Goal: Task Accomplishment & Management: Manage account settings

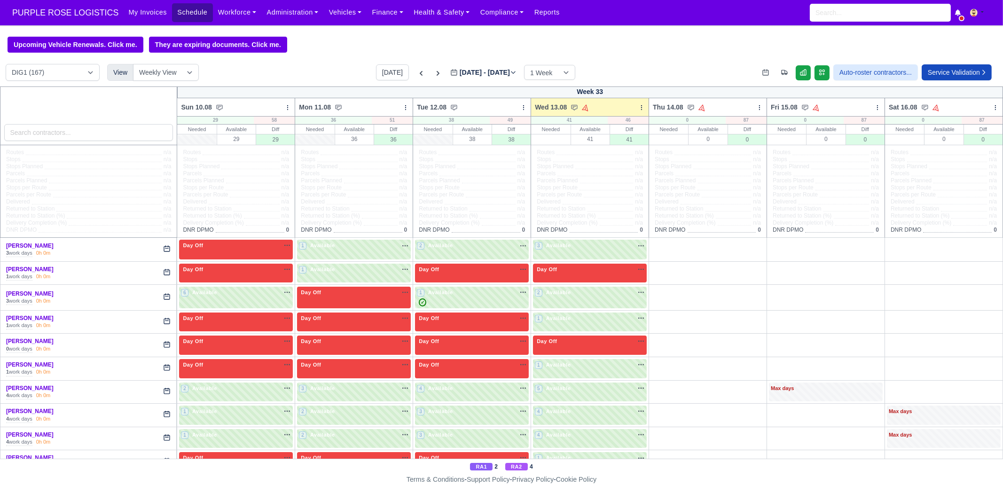
click at [186, 14] on link "Schedule" at bounding box center [192, 12] width 40 height 18
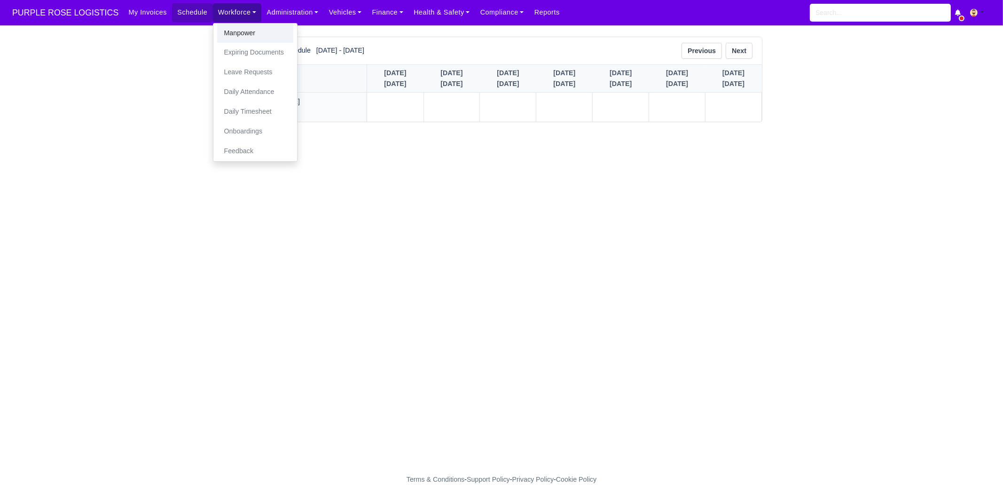
click at [220, 29] on link "Manpower" at bounding box center [255, 34] width 76 height 20
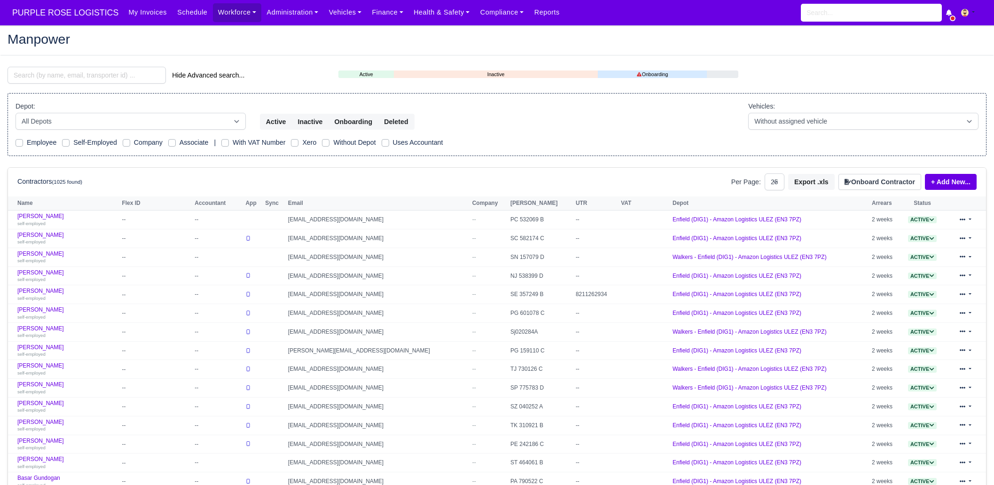
select select "25"
click at [78, 76] on input "search" at bounding box center [87, 75] width 158 height 17
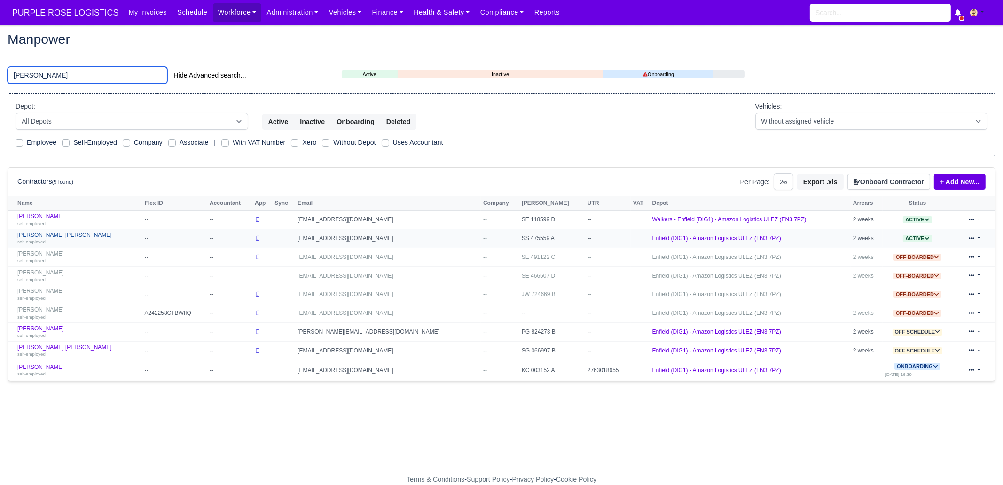
type input "manuel"
click at [68, 232] on link "Manuel Valinas Solorzano self-employed" at bounding box center [78, 239] width 123 height 14
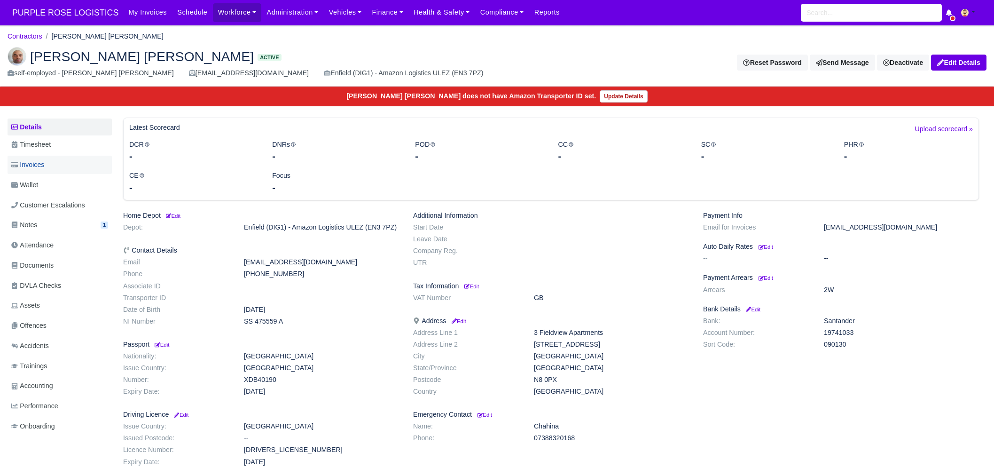
click at [42, 165] on span "Invoices" at bounding box center [27, 164] width 33 height 11
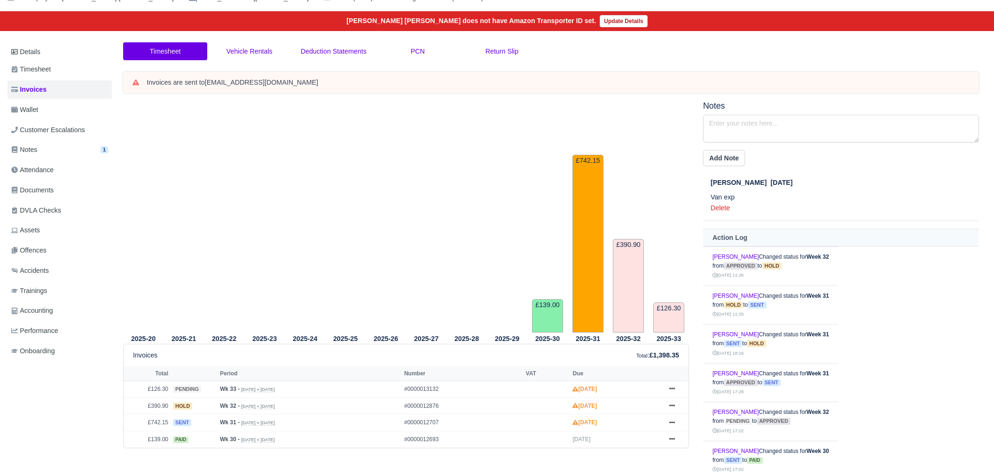
scroll to position [91, 0]
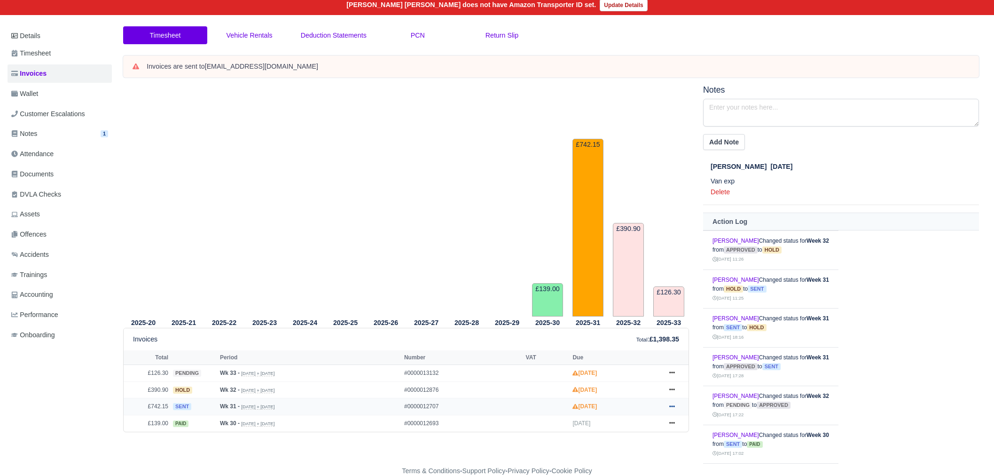
click at [672, 403] on icon at bounding box center [672, 406] width 6 height 6
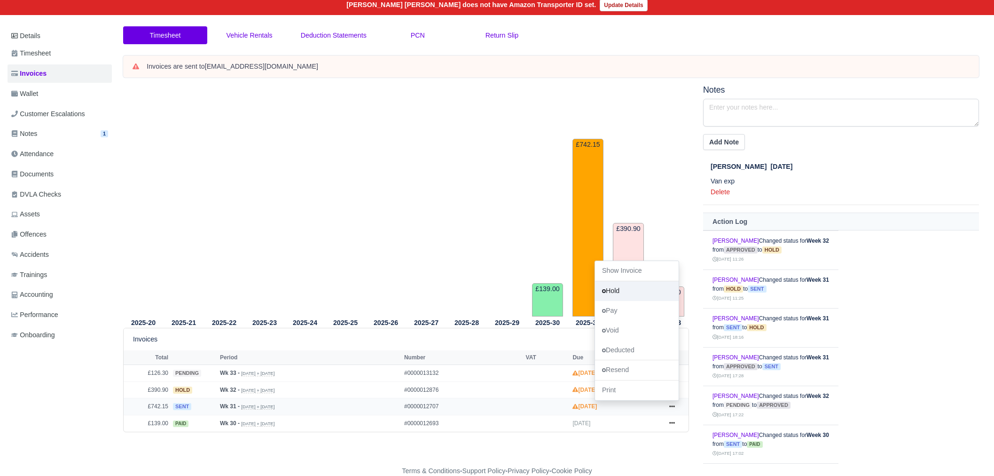
click at [630, 286] on link "Hold" at bounding box center [637, 291] width 84 height 20
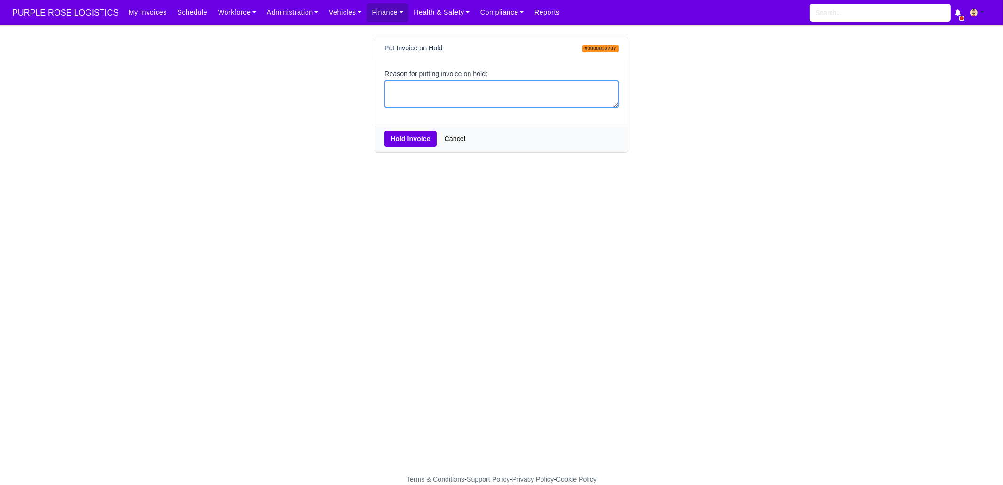
click at [413, 94] on textarea "Reason for putting invoice on hold:" at bounding box center [502, 94] width 234 height 28
type textarea "PCNS"
click at [403, 148] on div "Hold Invoice Cancel" at bounding box center [501, 139] width 253 height 28
click at [410, 140] on button "Hold Invoice" at bounding box center [411, 139] width 52 height 16
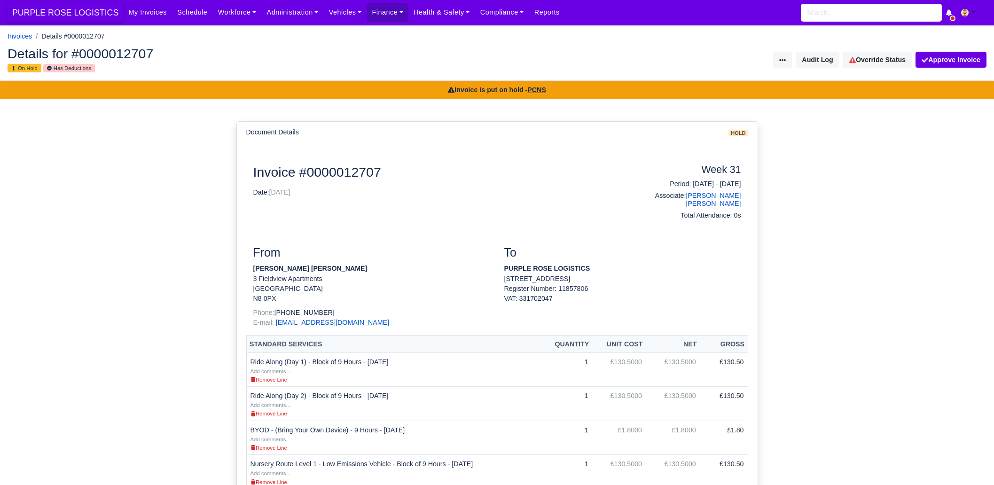
click at [87, 19] on span "PURPLE ROSE LOGISTICS" at bounding box center [66, 12] width 116 height 19
